Goal: Task Accomplishment & Management: Complete application form

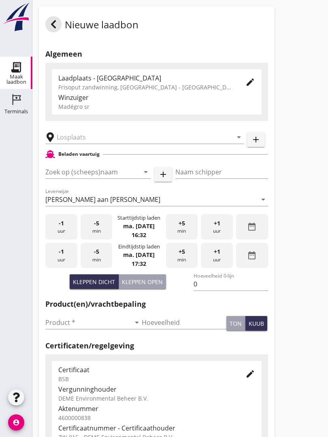
click at [100, 142] on input "text" at bounding box center [139, 137] width 164 height 13
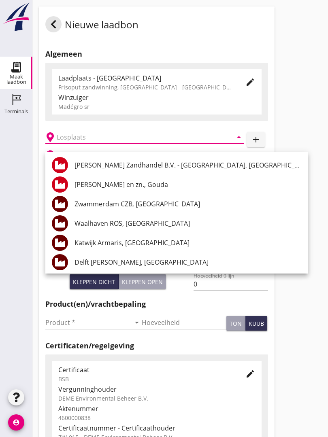
click at [63, 30] on div "Nieuwe laadbon" at bounding box center [91, 25] width 93 height 19
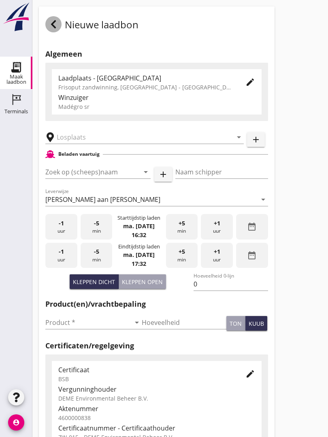
click at [60, 31] on div at bounding box center [53, 24] width 16 height 16
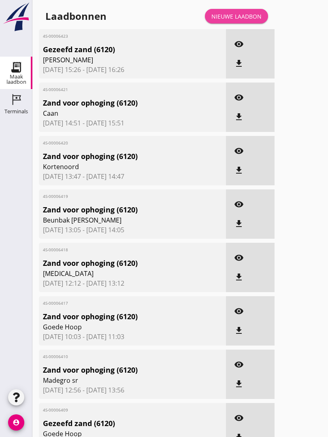
click at [245, 19] on link "Nieuwe laadbon" at bounding box center [236, 16] width 63 height 15
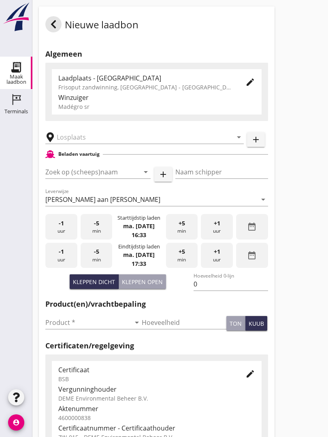
click at [99, 141] on input "text" at bounding box center [139, 137] width 164 height 13
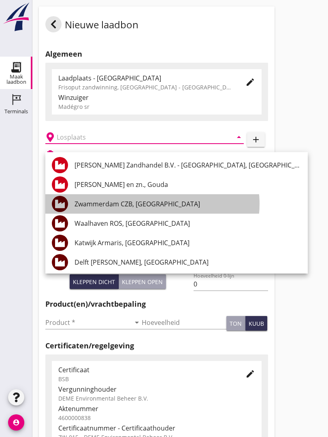
click at [154, 197] on div "Zwammerdam CZB, [GEOGRAPHIC_DATA]" at bounding box center [187, 203] width 227 height 19
type input "Zwammerdam CZB, [GEOGRAPHIC_DATA]"
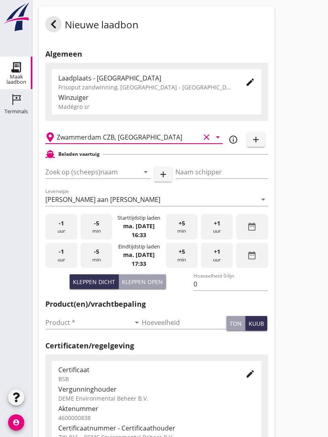
click at [117, 176] on input "Zoek op (scheeps)naam" at bounding box center [86, 171] width 83 height 13
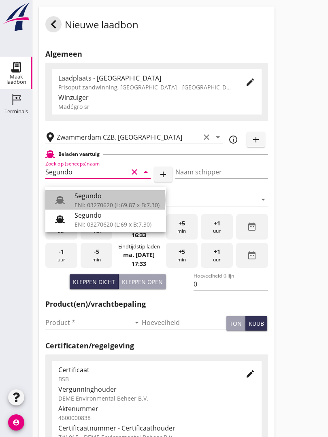
click at [107, 196] on div "Segundo" at bounding box center [116, 196] width 85 height 10
type input "Segundo"
type input "[PERSON_NAME]"
type input "478"
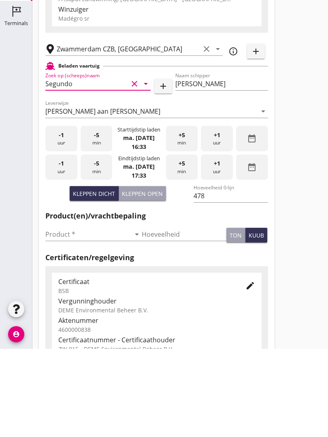
click at [60, 316] on input "Product *" at bounding box center [87, 322] width 85 height 13
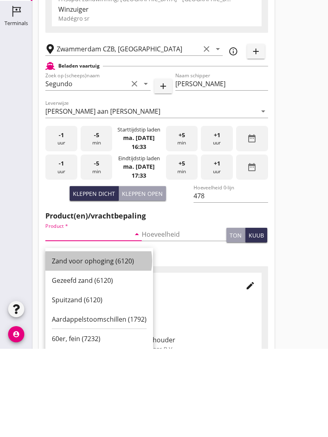
click at [96, 344] on div "Zand voor ophoging (6120)" at bounding box center [99, 349] width 95 height 10
type input "Zand voor ophoging (6120)"
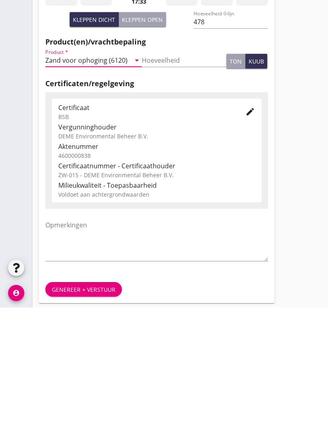
scroll to position [142, 0]
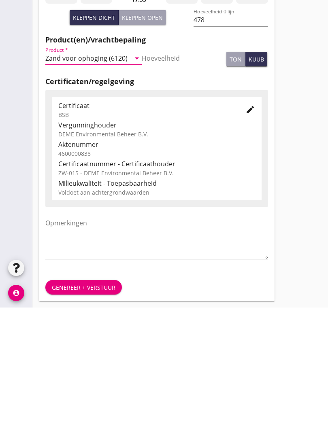
click at [85, 413] on div "Genereer + verstuur" at bounding box center [84, 417] width 64 height 8
